Goal: Transaction & Acquisition: Purchase product/service

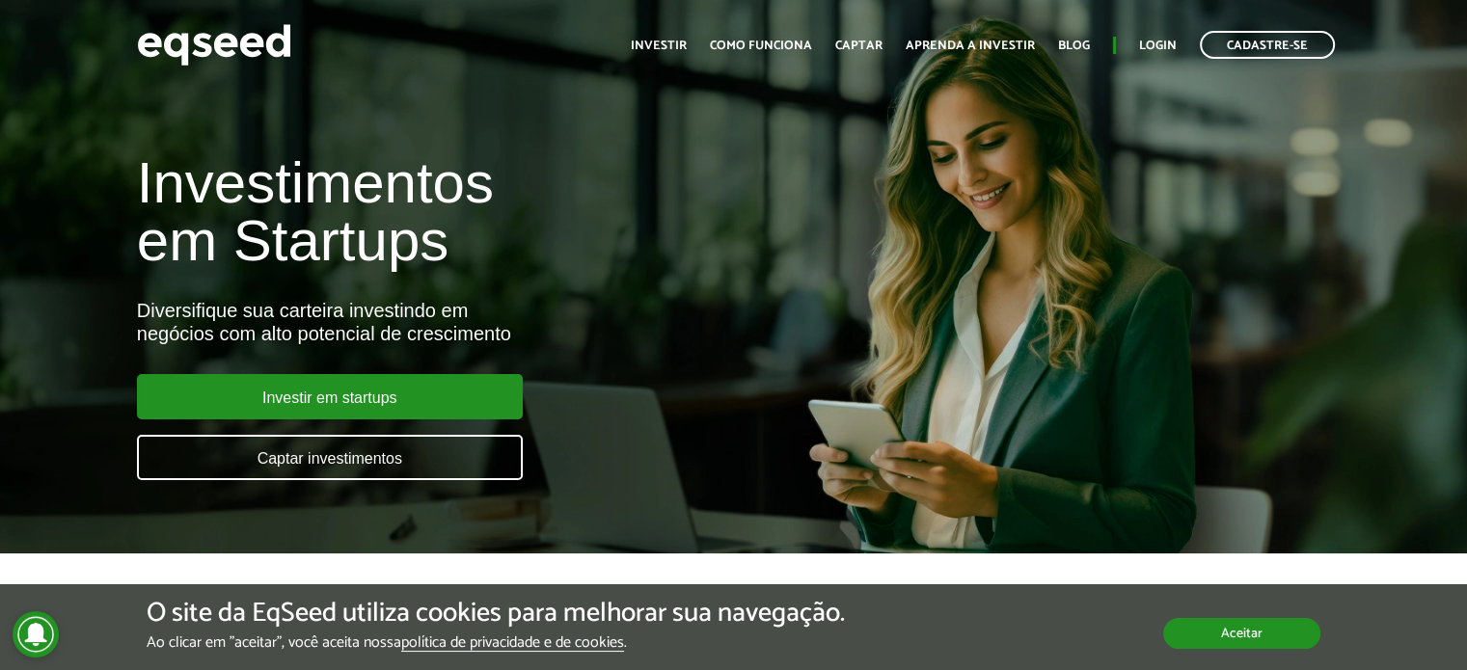
click at [1242, 624] on button "Aceitar" at bounding box center [1241, 633] width 157 height 31
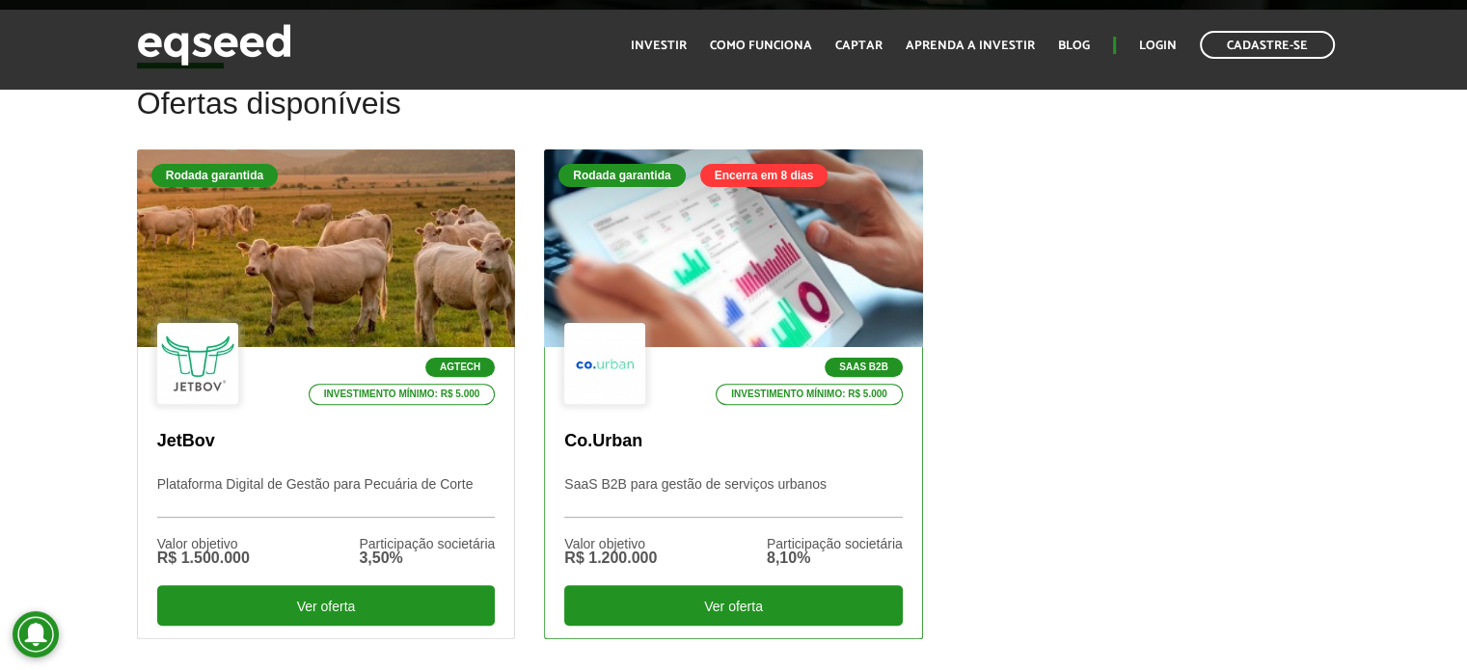
scroll to position [548, 0]
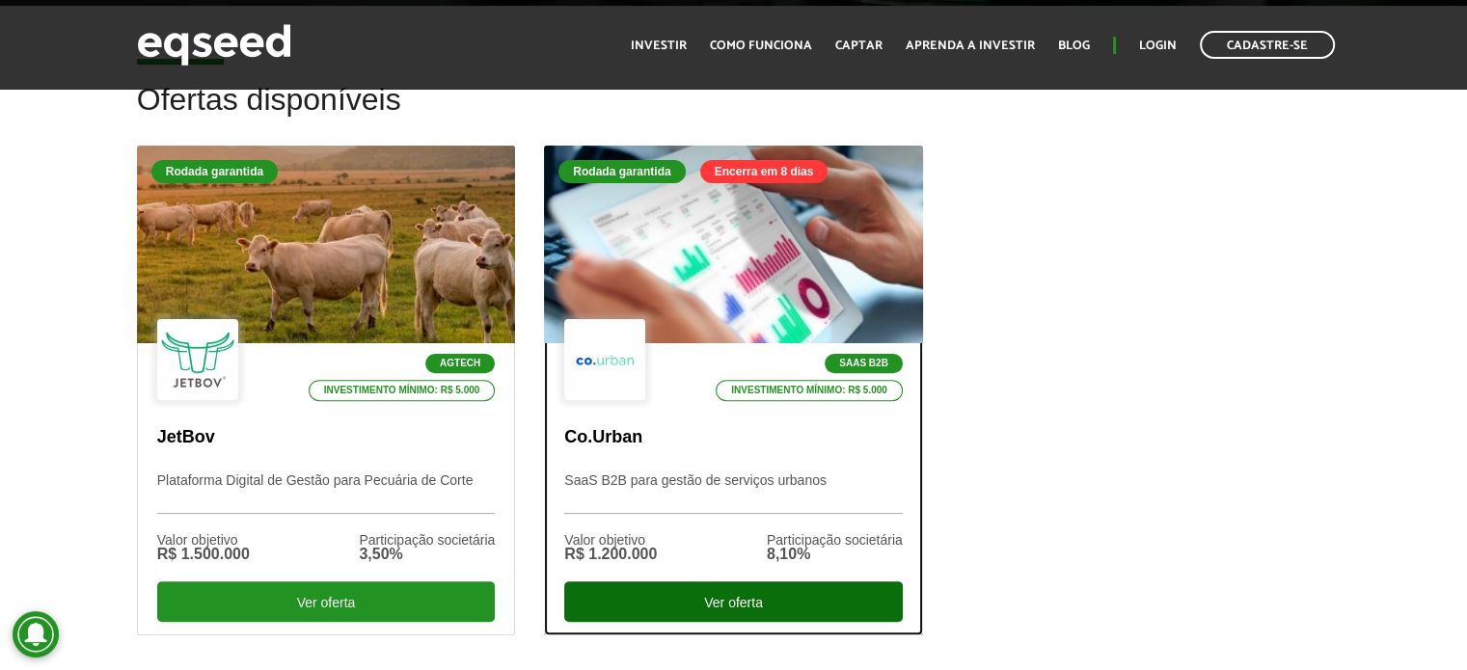
click at [735, 592] on div "Ver oferta" at bounding box center [733, 602] width 339 height 41
